Goal: Task Accomplishment & Management: Manage account settings

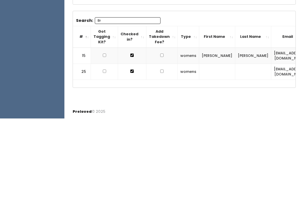
type input "B"
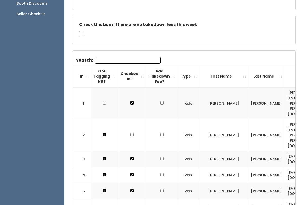
click at [34, 6] on div "Booth Discounts" at bounding box center [32, 3] width 31 height 5
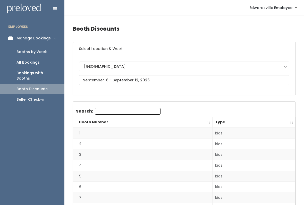
click at [37, 66] on link "All Bookings" at bounding box center [32, 62] width 65 height 11
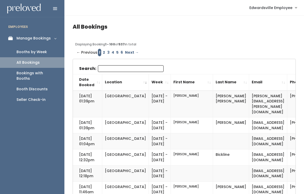
click at [30, 47] on link "Booths by Week" at bounding box center [32, 52] width 65 height 11
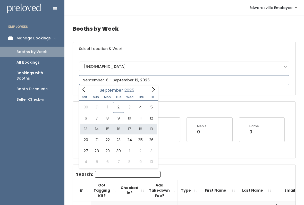
type input "September 13 to September 19"
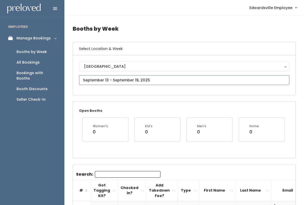
click at [154, 80] on input "text" at bounding box center [184, 80] width 211 height 10
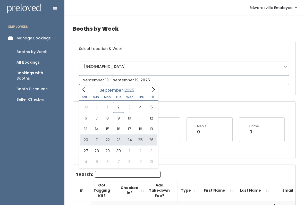
type input "September 20 to September 26"
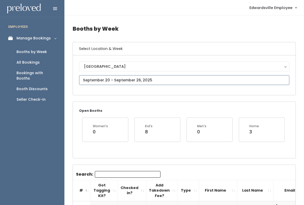
click at [188, 79] on input "text" at bounding box center [184, 80] width 211 height 10
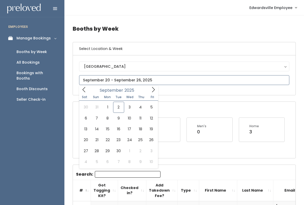
type input "September 27 to October 3"
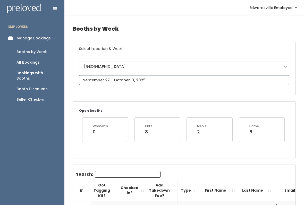
click at [170, 81] on input "text" at bounding box center [184, 80] width 211 height 10
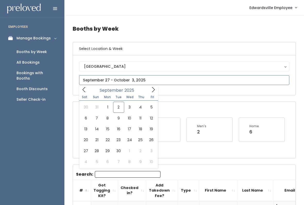
click at [149, 93] on span at bounding box center [154, 90] width 10 height 8
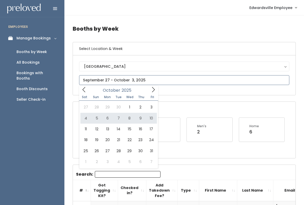
type input "[DATE] to [DATE]"
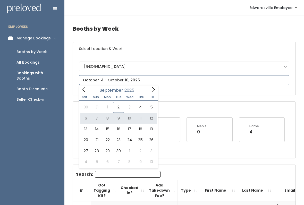
type input "September 6 to September 12"
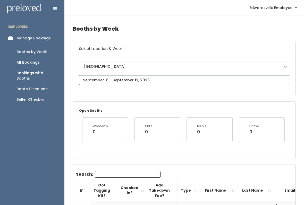
click at [115, 79] on input "text" at bounding box center [184, 80] width 211 height 10
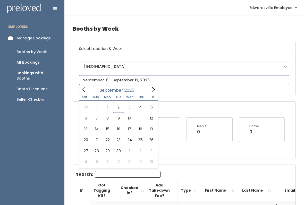
click at [153, 91] on icon at bounding box center [154, 90] width 6 height 6
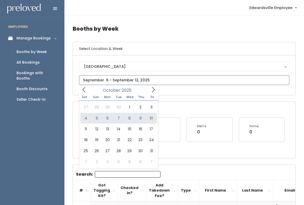
type input "October 4 to October 10"
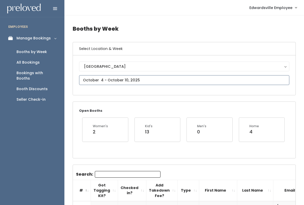
click at [150, 79] on input "text" at bounding box center [184, 80] width 211 height 10
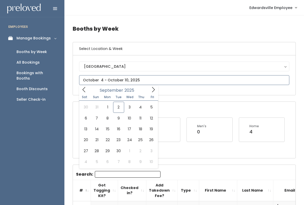
type input "September 20 to September 26"
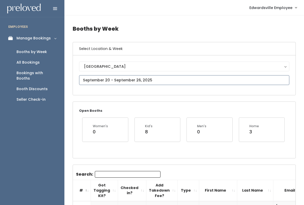
click at [132, 80] on input "text" at bounding box center [184, 80] width 211 height 10
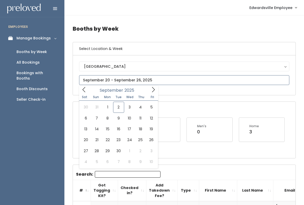
click at [155, 92] on icon at bounding box center [154, 90] width 6 height 6
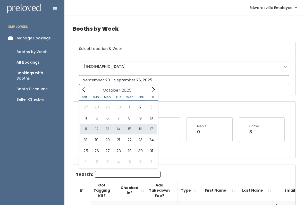
type input "October 11 to October 17"
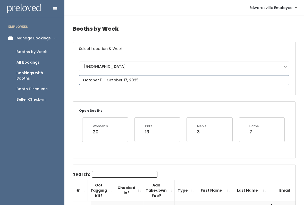
click at [272, 81] on input "text" at bounding box center [184, 80] width 211 height 10
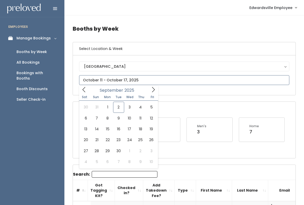
click at [259, 77] on input "text" at bounding box center [184, 80] width 211 height 10
click at [278, 77] on input "text" at bounding box center [184, 80] width 211 height 10
click at [256, 76] on input "text" at bounding box center [184, 80] width 211 height 10
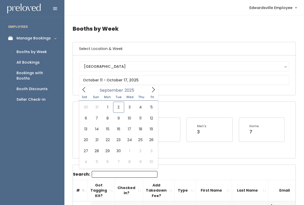
click at [22, 50] on div "Booths by Week" at bounding box center [32, 51] width 30 height 5
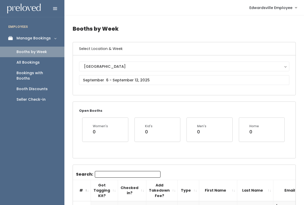
click at [25, 35] on link "Manage Bookings" at bounding box center [32, 39] width 65 height 12
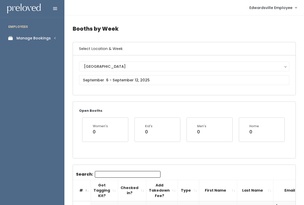
click at [37, 39] on div "Manage Bookings" at bounding box center [34, 38] width 34 height 5
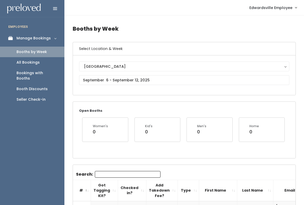
click at [35, 54] on div "Booths by Week" at bounding box center [32, 51] width 30 height 5
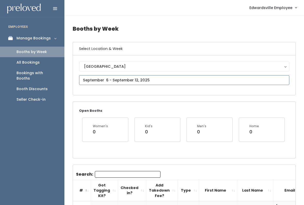
click at [151, 79] on input "text" at bounding box center [184, 80] width 211 height 10
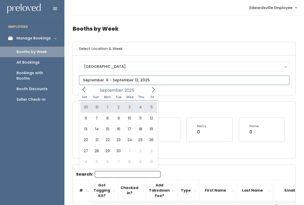
type input "August 30 to September 5"
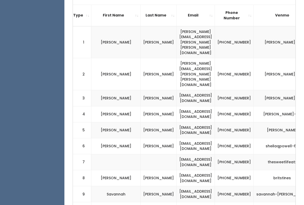
scroll to position [0, 107]
